Goal: Information Seeking & Learning: Learn about a topic

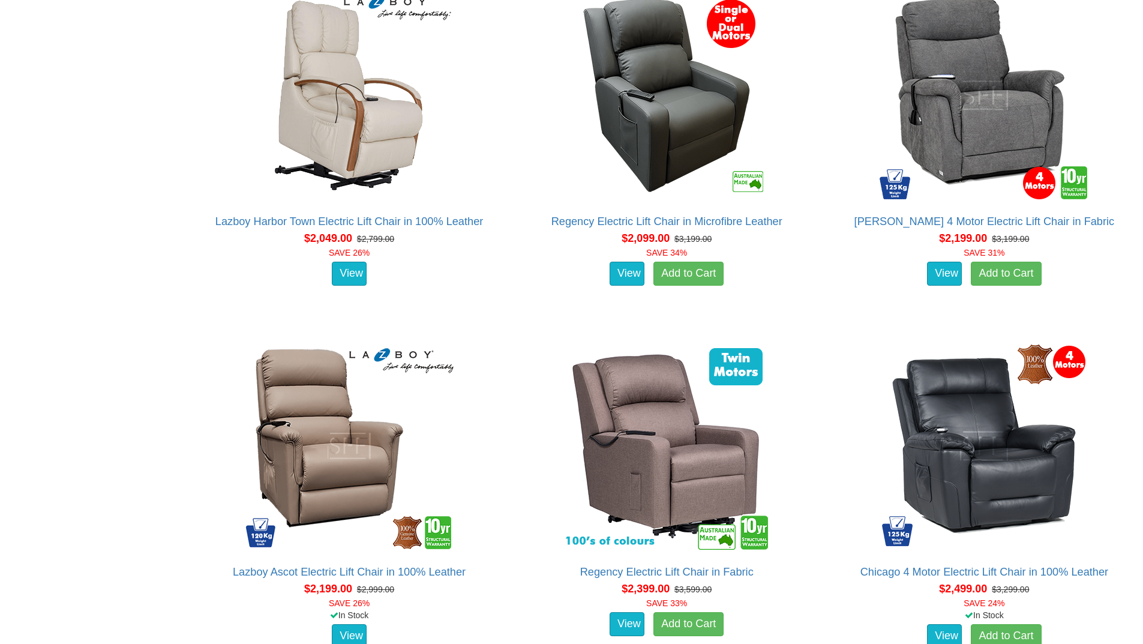
scroll to position [1920, 0]
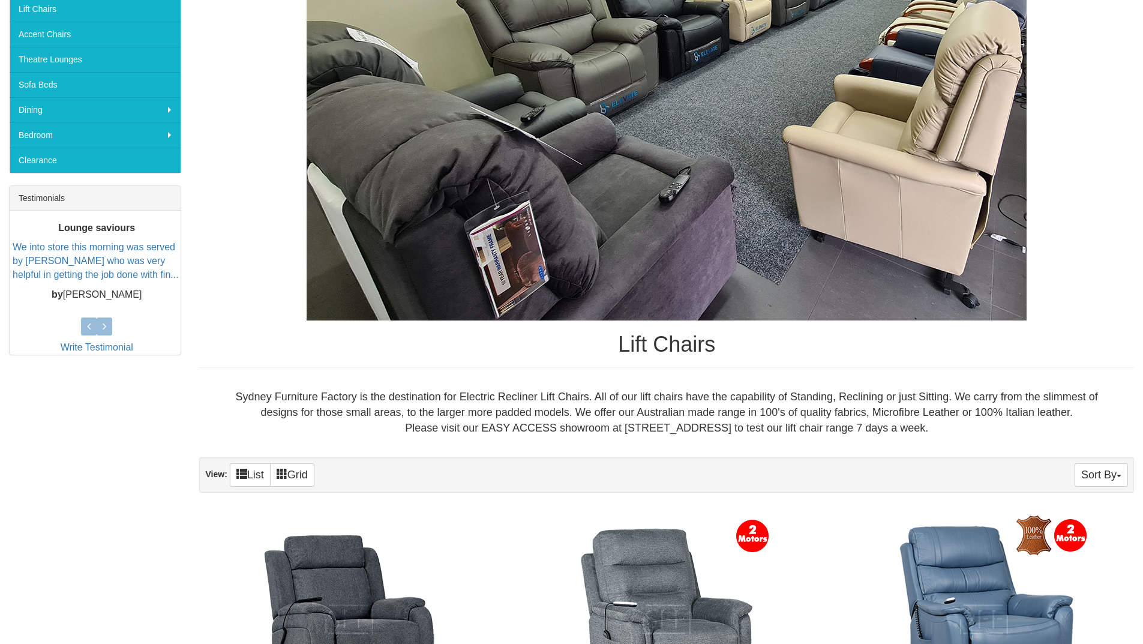
scroll to position [504, 0]
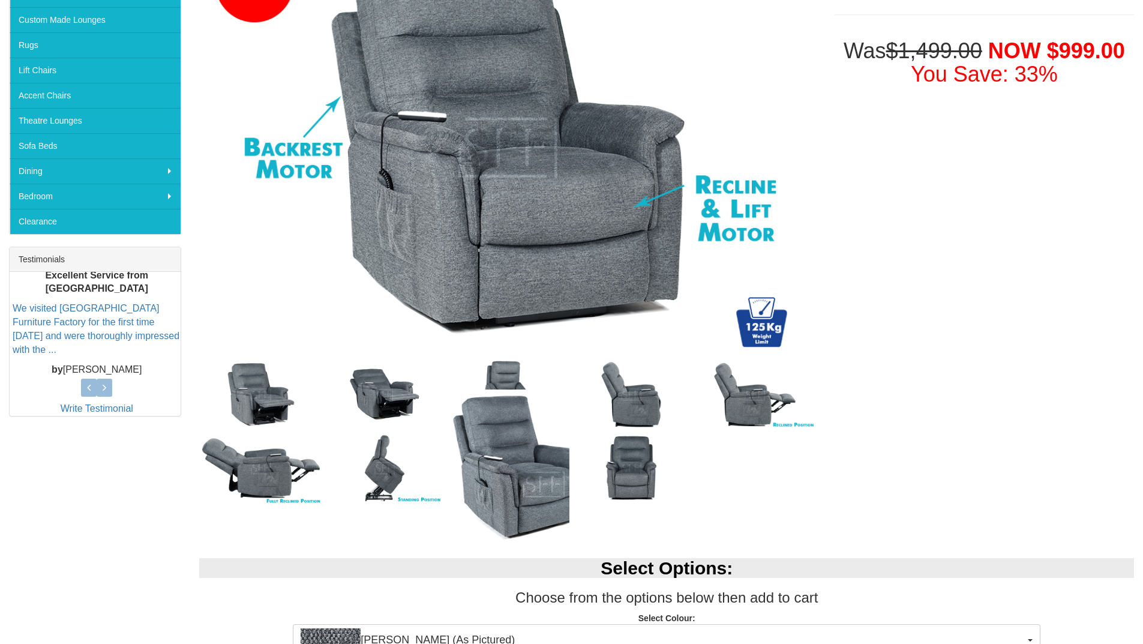
scroll to position [300, 0]
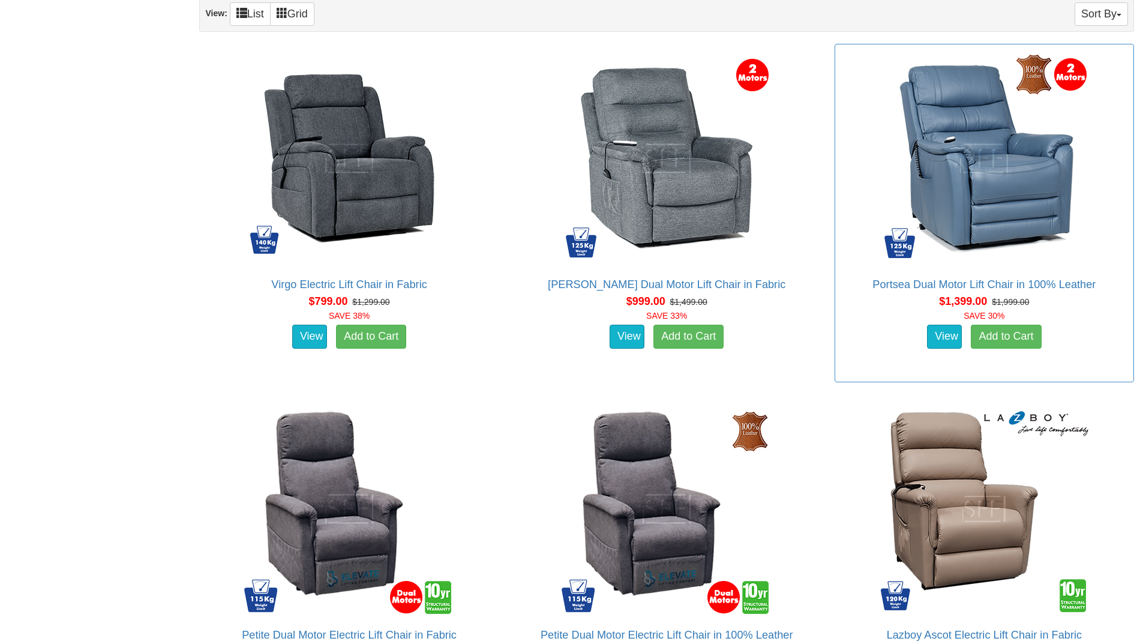
scroll to position [780, 0]
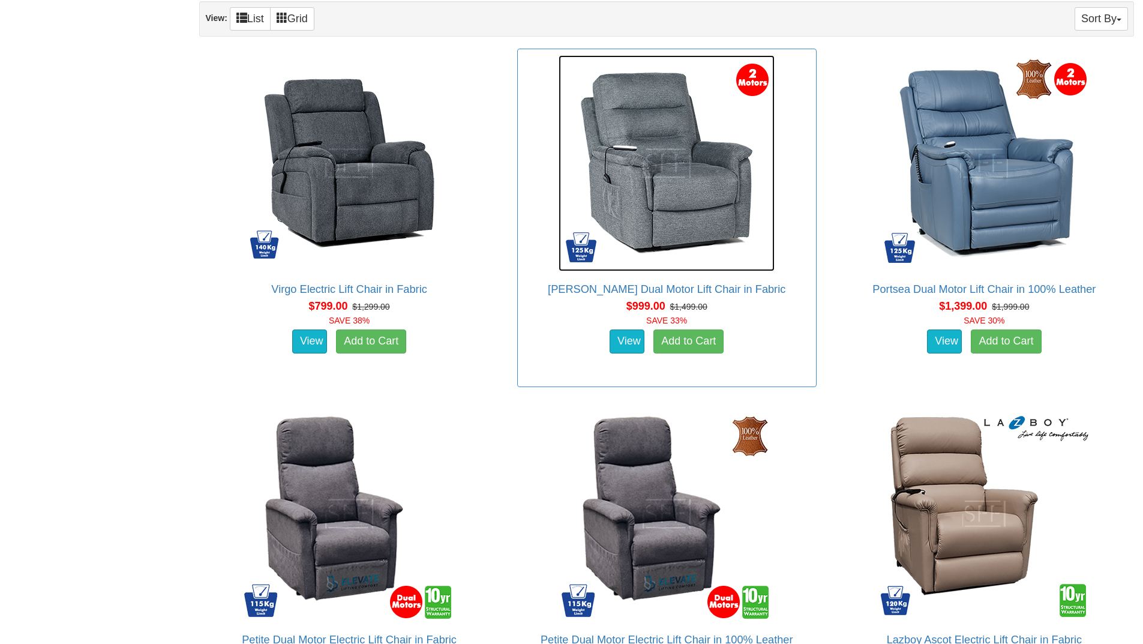
click at [688, 212] on img at bounding box center [667, 163] width 216 height 216
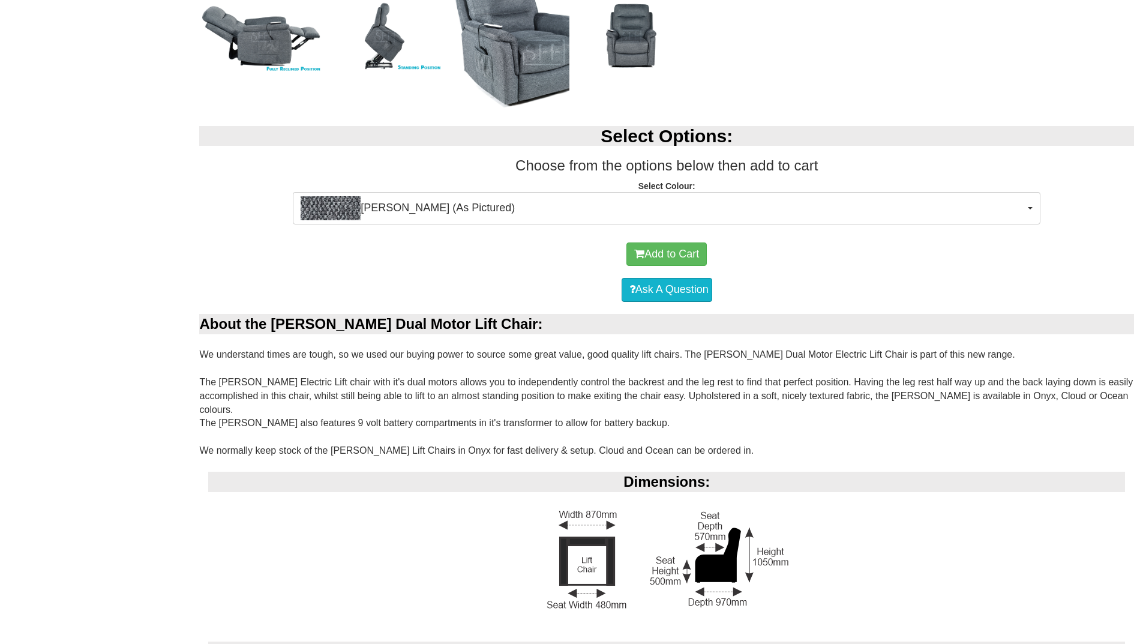
scroll to position [720, 0]
